Goal: Check status: Check status

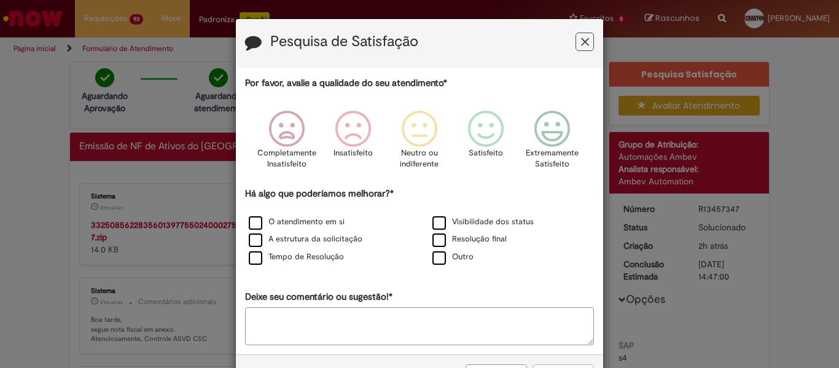
click at [581, 42] on icon "Feedback" at bounding box center [585, 42] width 8 height 13
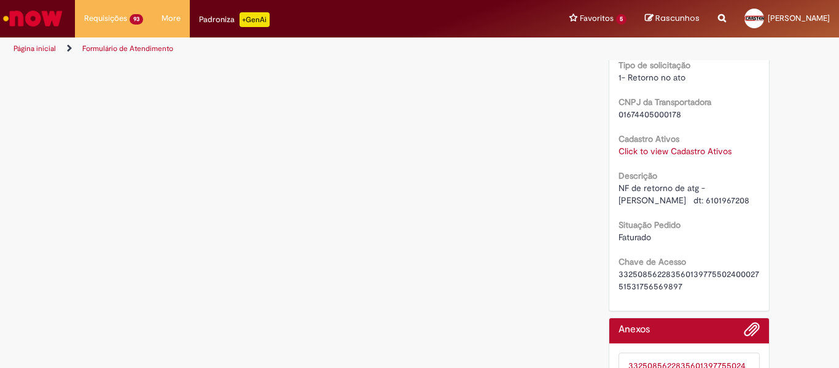
scroll to position [952, 0]
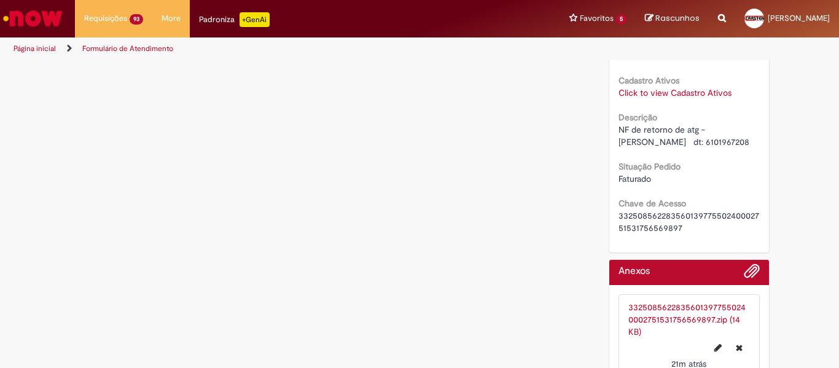
click at [683, 301] on link "33250856228356013977550240002751531756569897.zip (14 KB)" at bounding box center [686, 319] width 117 height 36
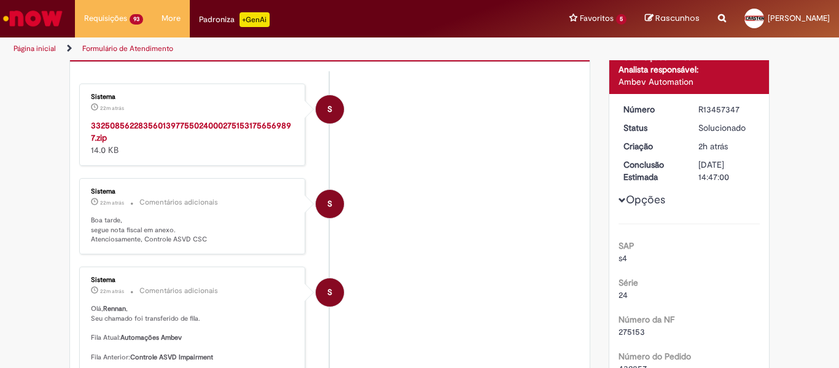
scroll to position [93, 0]
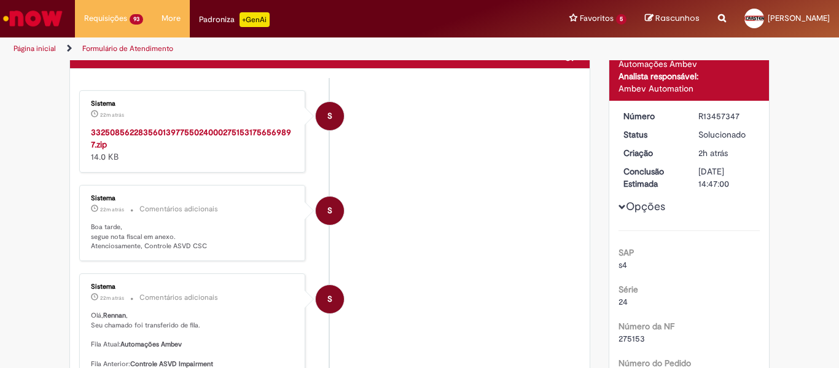
drag, startPoint x: 414, startPoint y: 198, endPoint x: 423, endPoint y: 200, distance: 9.5
click at [417, 200] on li "S Sistema 22m atrás 22 minutos atrás Comentários adicionais Boa tarde, segue no…" at bounding box center [329, 223] width 501 height 76
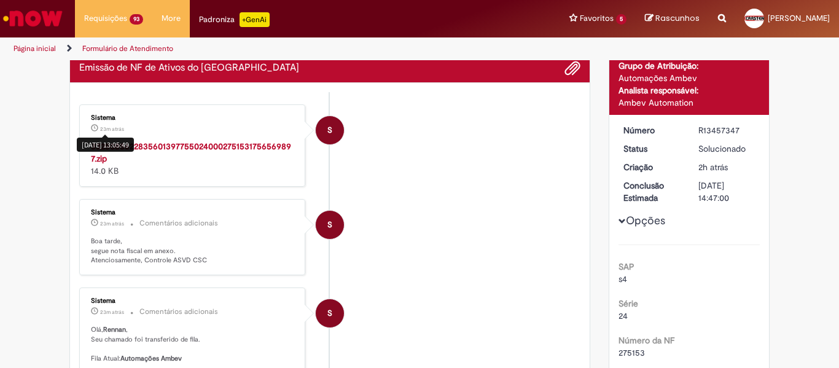
scroll to position [0, 0]
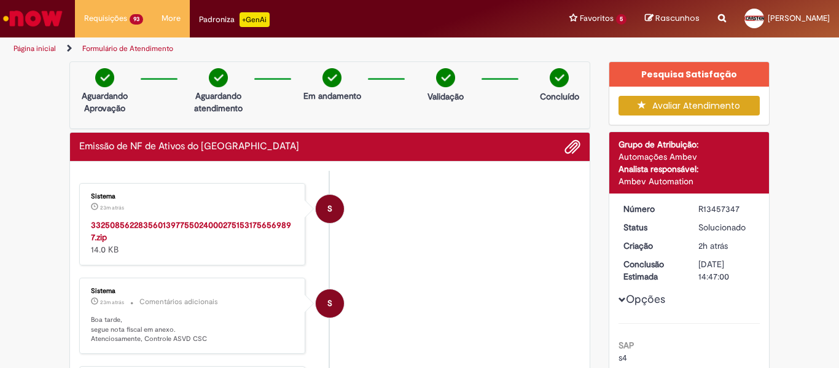
click at [51, 18] on img "Ir para a Homepage" at bounding box center [32, 18] width 63 height 25
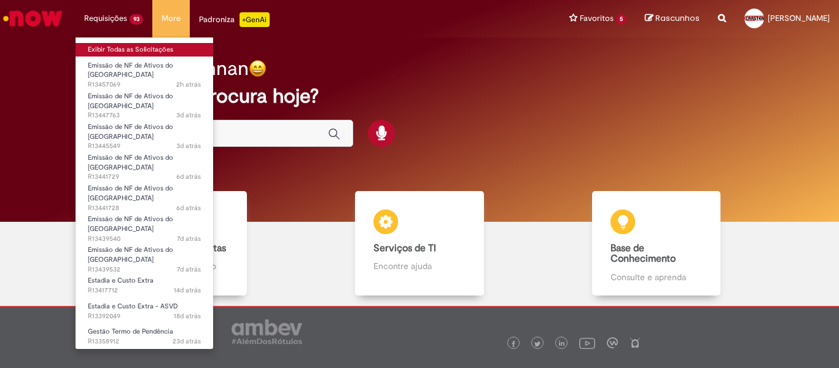
click at [112, 46] on link "Exibir Todas as Solicitações" at bounding box center [145, 50] width 138 height 14
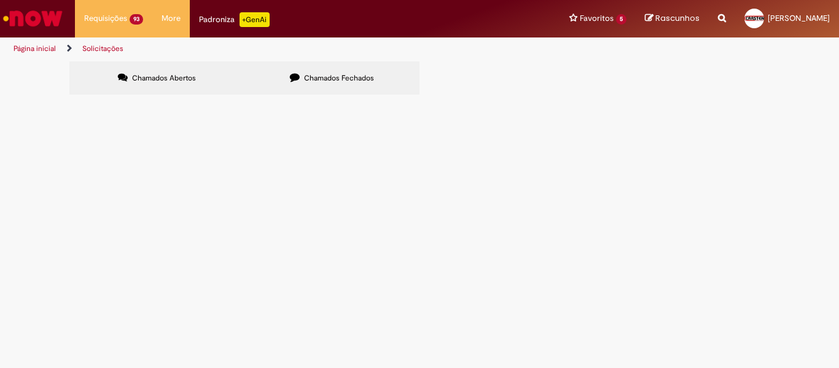
click at [521, 254] on main "Solicitações Chamados Abertos Chamados Fechados Itens solicitados Exportar como…" at bounding box center [419, 214] width 839 height 307
click at [465, 61] on div "Chamados Abertos Chamados Fechados Itens solicitados Exportar como PDF Exportar…" at bounding box center [419, 61] width 700 height 0
click at [313, 83] on label "Chamados Fechados" at bounding box center [331, 77] width 175 height 33
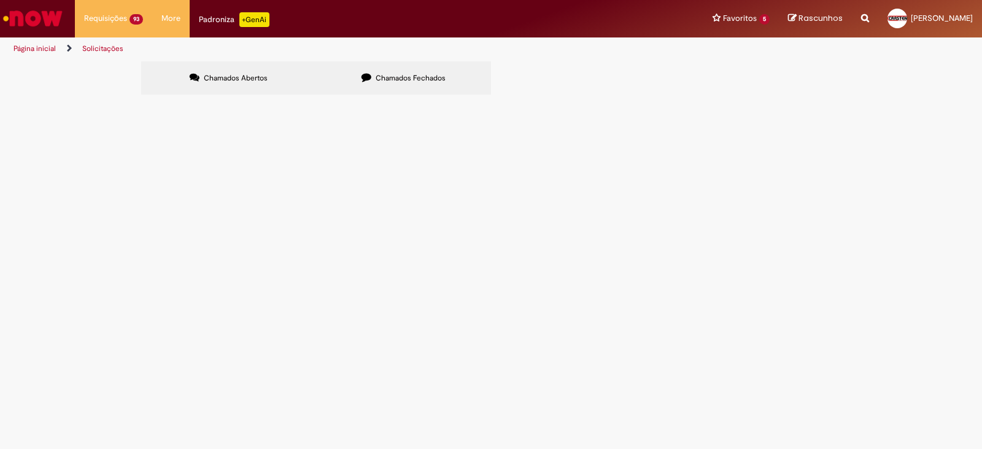
click at [538, 61] on div "Chamados Abertos Chamados Fechados Itens solicitados Exportar como PDF Exportar…" at bounding box center [491, 61] width 700 height 0
click at [558, 61] on div "Chamados Abertos Chamados Fechados Itens solicitados Exportar como PDF Exportar…" at bounding box center [491, 61] width 700 height 0
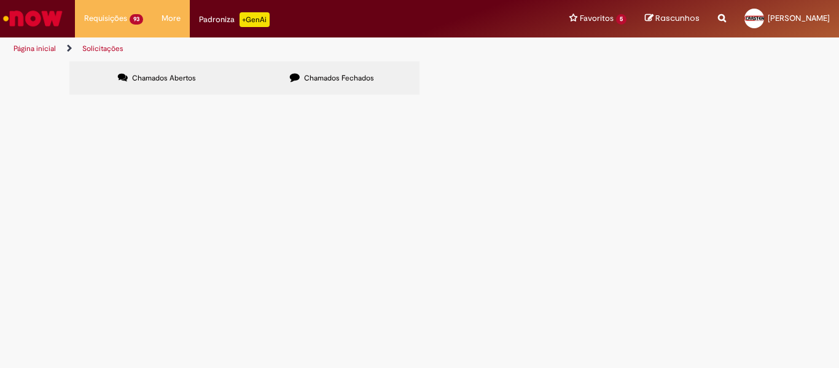
click at [0, 0] on span "NF DE RETORNO DE ATG - DT: 6101967255 - [PERSON_NAME]" at bounding box center [0, 0] width 0 height 0
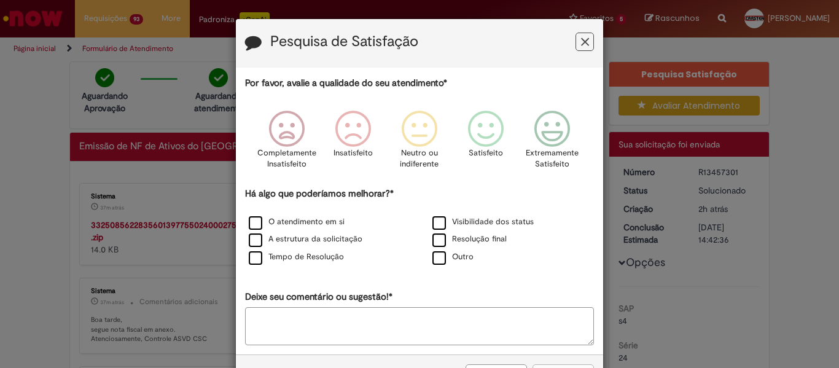
click at [590, 44] on div "Pesquisa de Satisfação" at bounding box center [419, 43] width 367 height 49
click at [586, 43] on button "Feedback" at bounding box center [584, 42] width 18 height 18
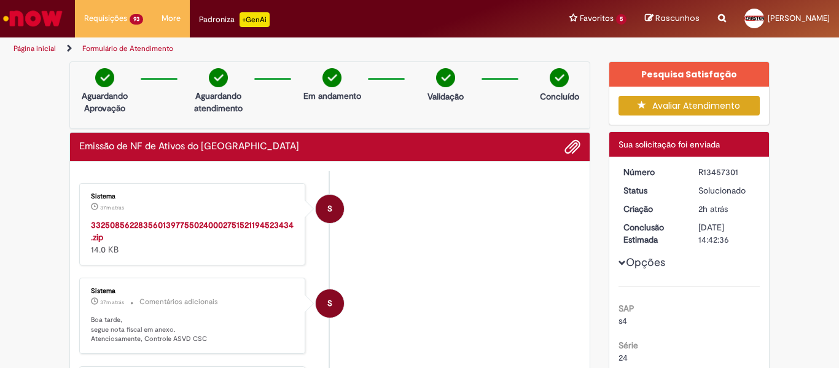
click at [187, 225] on strong "33250856228356013977550240002751521194523434.zip" at bounding box center [192, 230] width 203 height 23
